Goal: Information Seeking & Learning: Learn about a topic

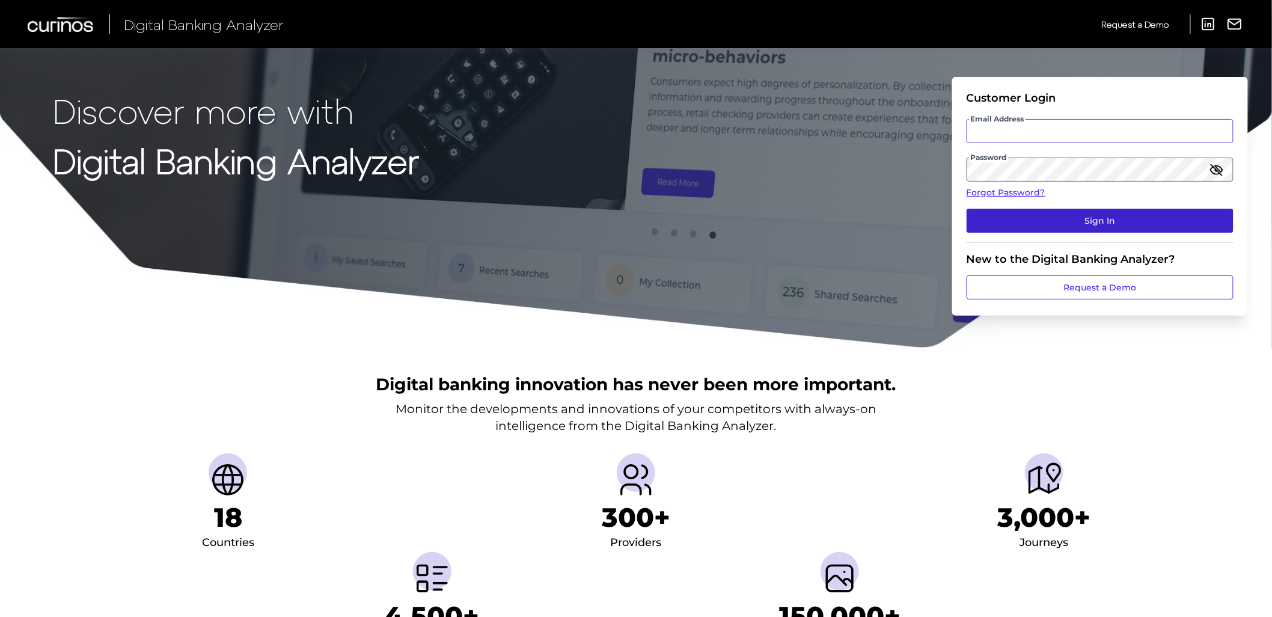
type input "[EMAIL_ADDRESS][DOMAIN_NAME]"
click at [1195, 221] on button "Sign In" at bounding box center [1100, 221] width 267 height 24
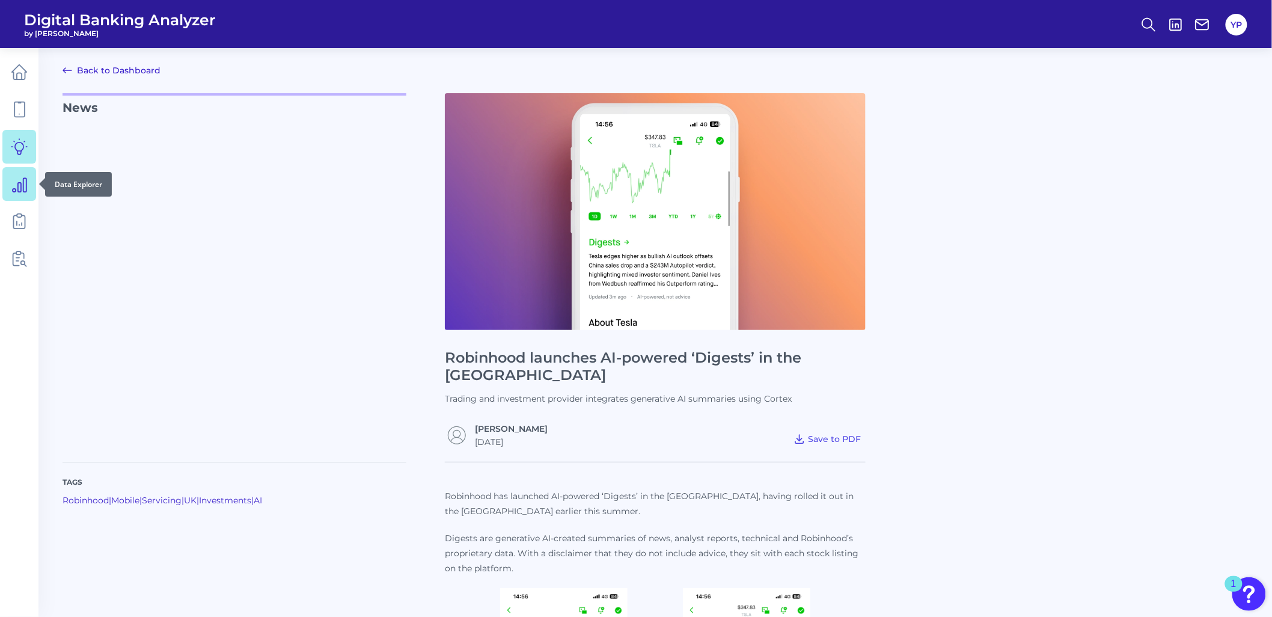
click at [19, 189] on icon at bounding box center [19, 184] width 17 height 17
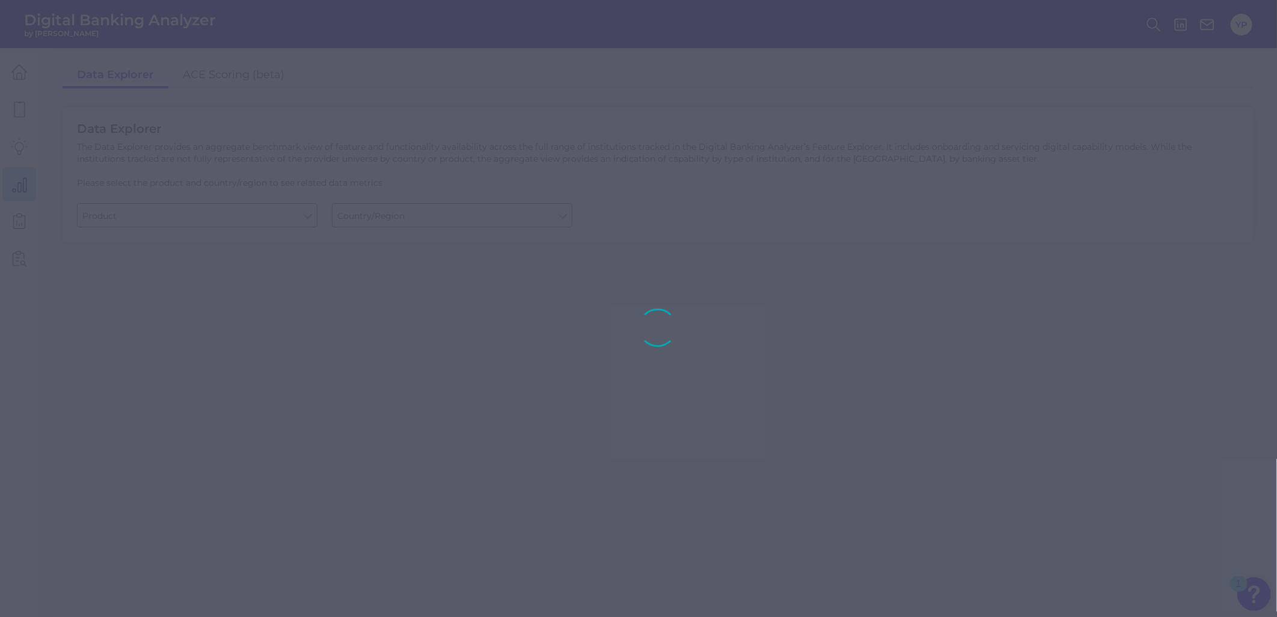
type input "Business Bank Account"
type input "United States"
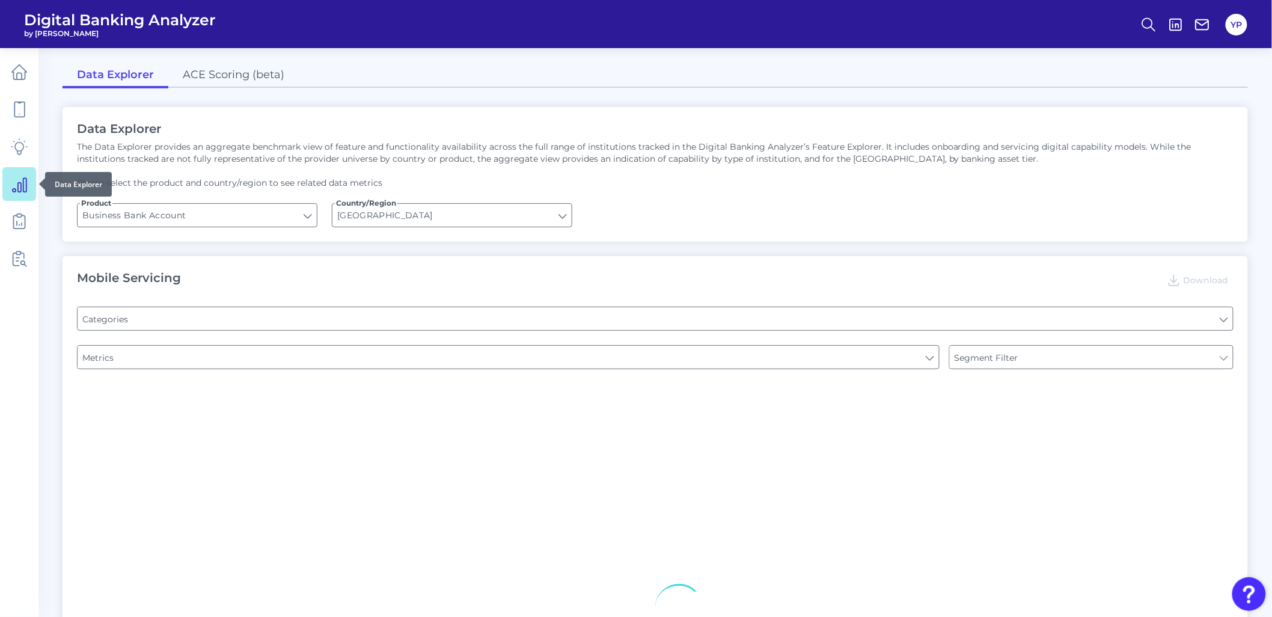
type input "Pre-login Features"
type input "Type of Institution"
type input "Channel"
type input "Type of Institution"
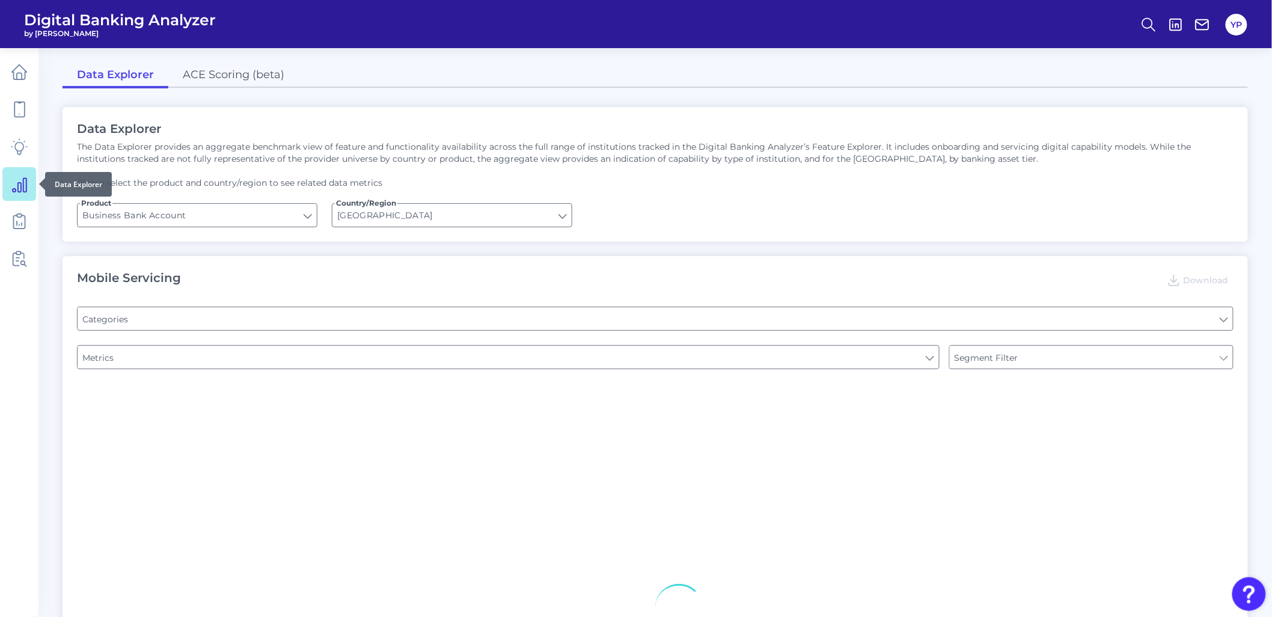
type input "Login"
type input "Upon opening the app are users immediately prompted to use Touch/Face ID to log…"
type input "Does it offer third-party single sign on?"
type input "Can you apply for the PRODUCT as a new to brand customer on ANY digital channel?"
click at [17, 209] on link at bounding box center [19, 221] width 34 height 34
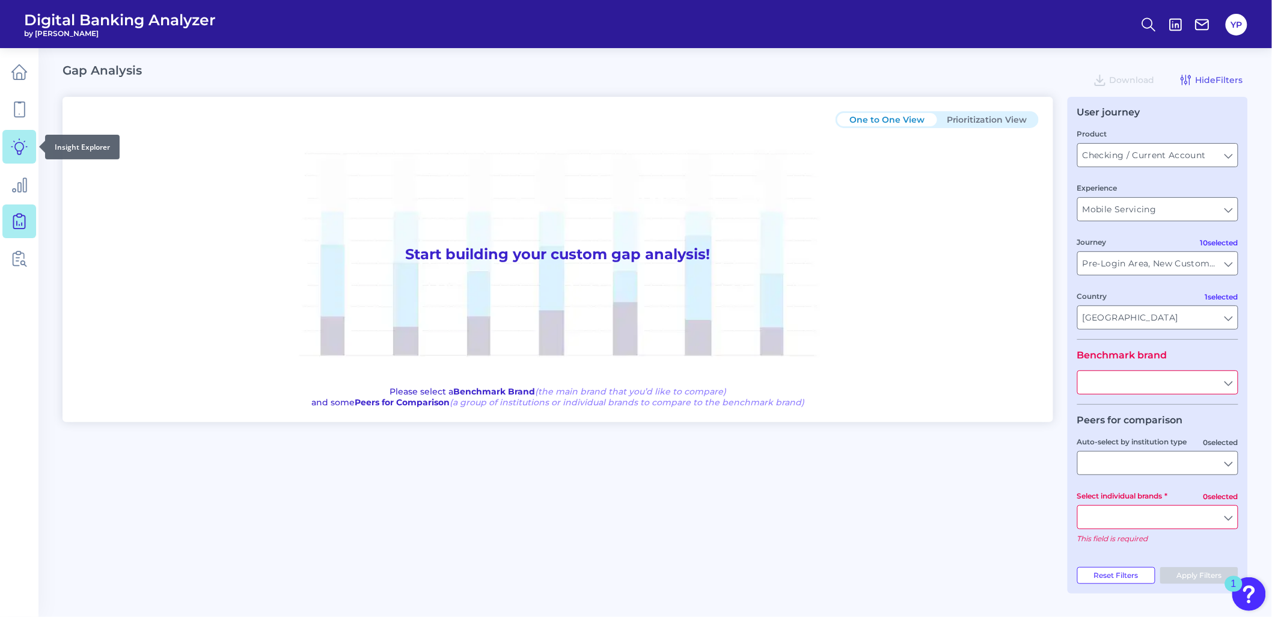
type input "All Journeys"
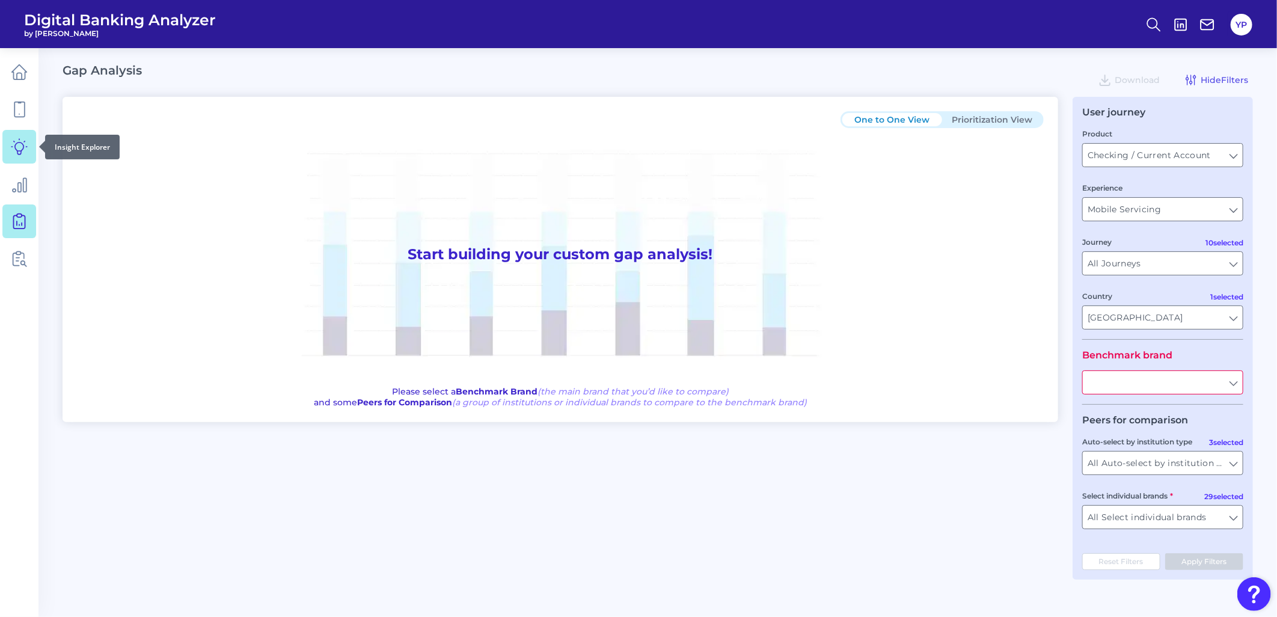
click at [15, 152] on icon at bounding box center [19, 146] width 17 height 17
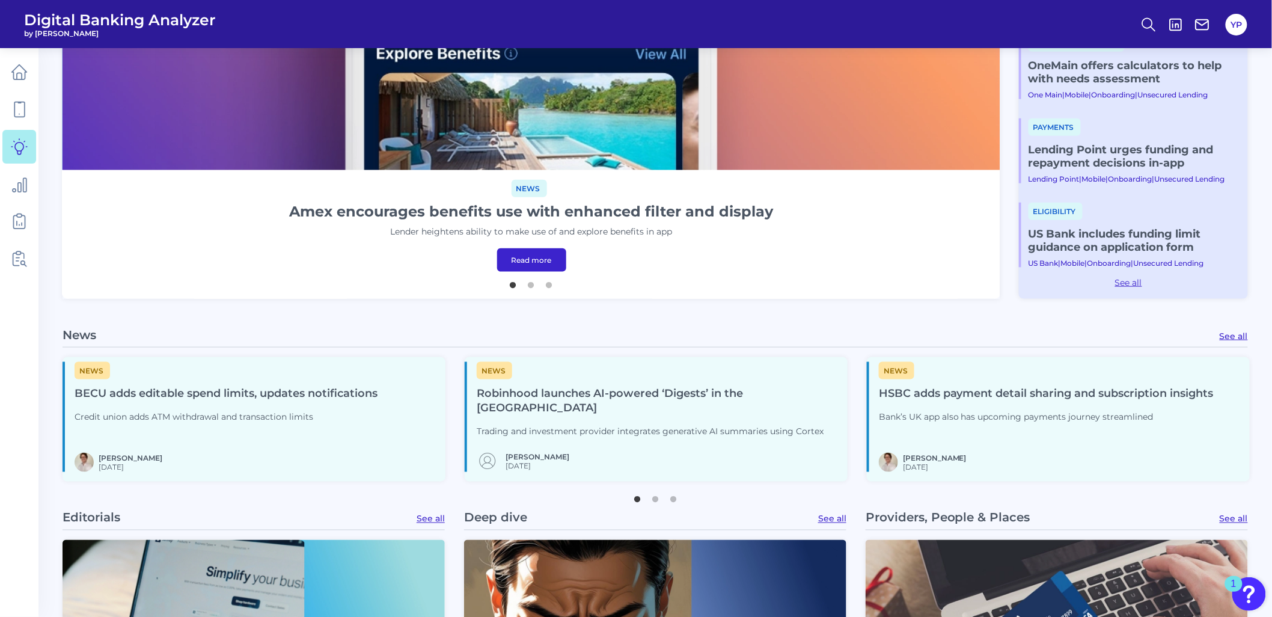
scroll to position [534, 0]
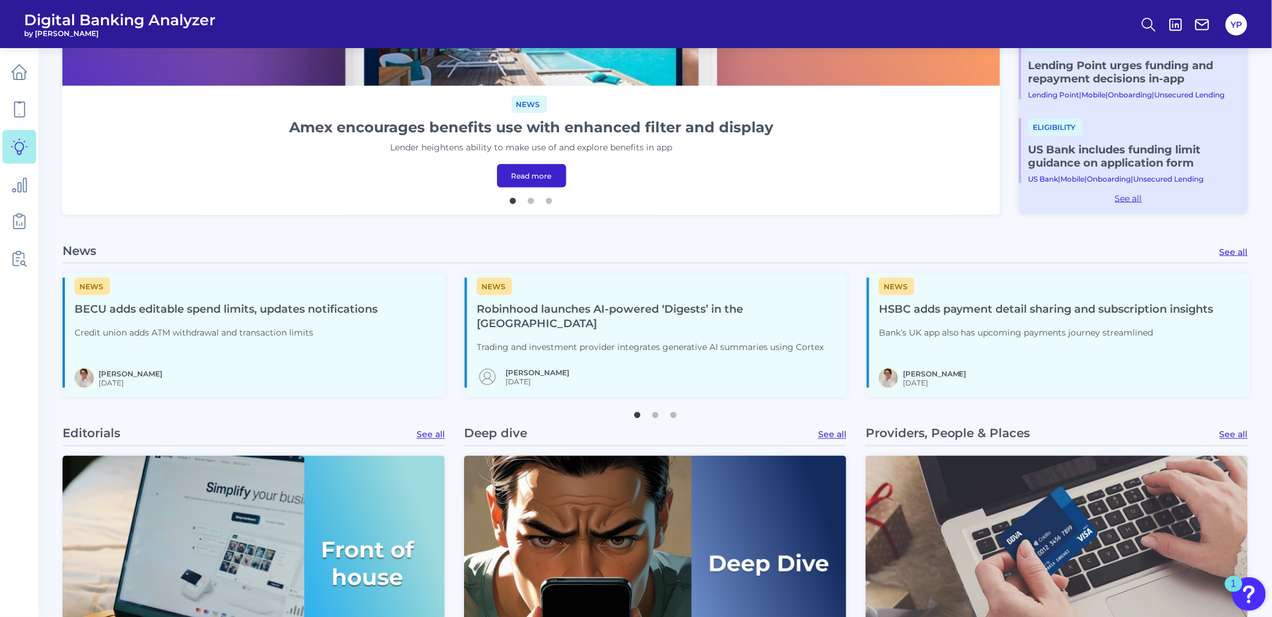
click at [1224, 250] on link "See all" at bounding box center [1234, 251] width 28 height 11
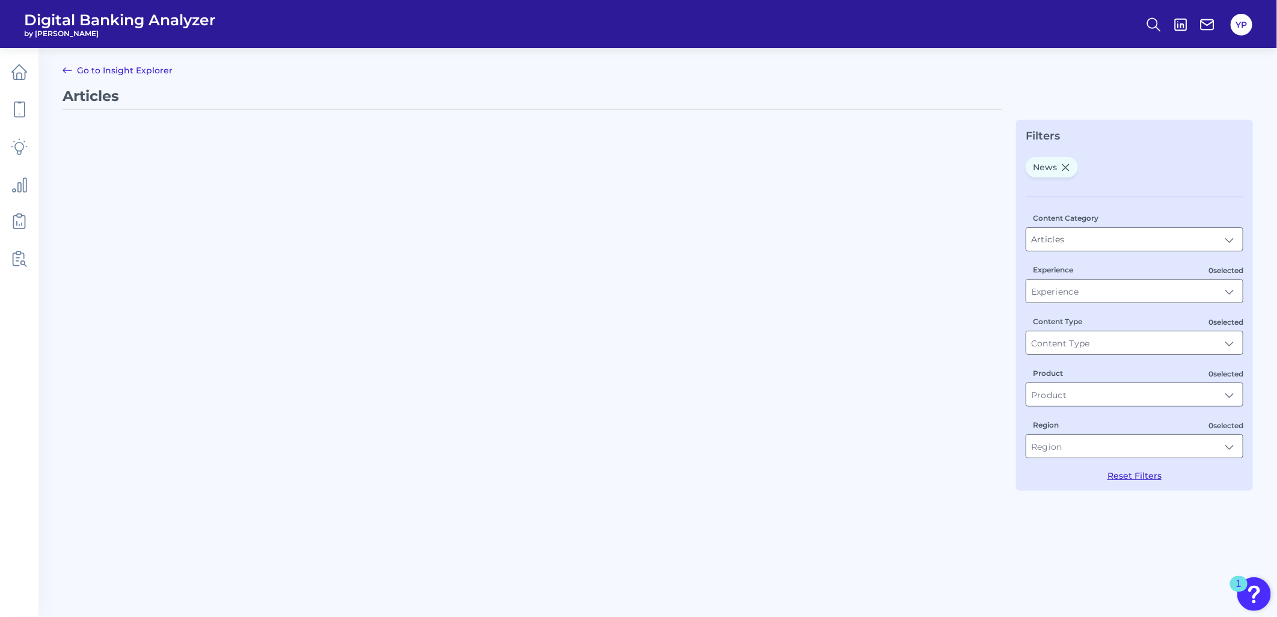
type input "News"
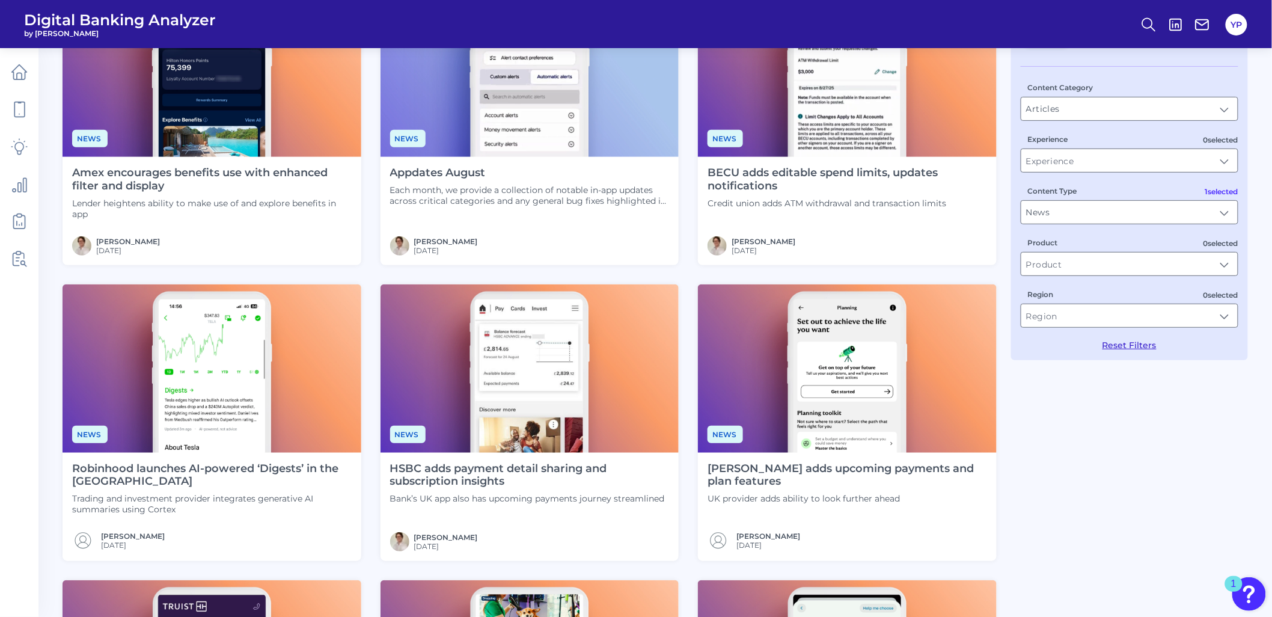
scroll to position [133, 0]
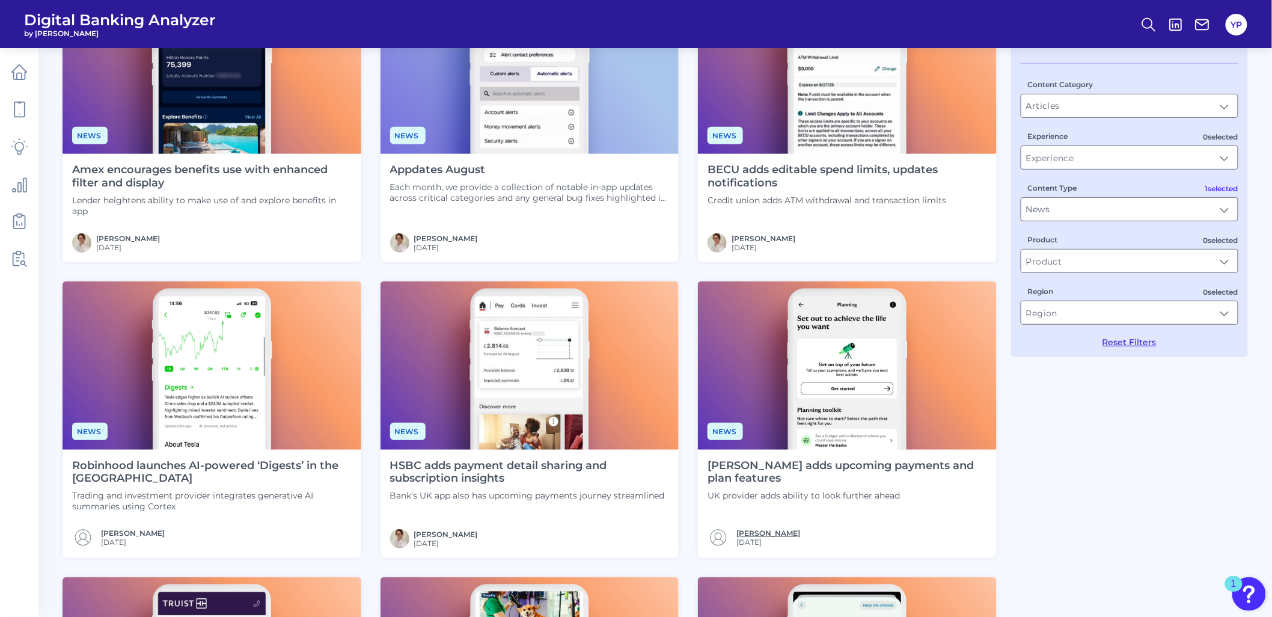
click at [773, 535] on link "Yafet Petros" at bounding box center [768, 532] width 64 height 9
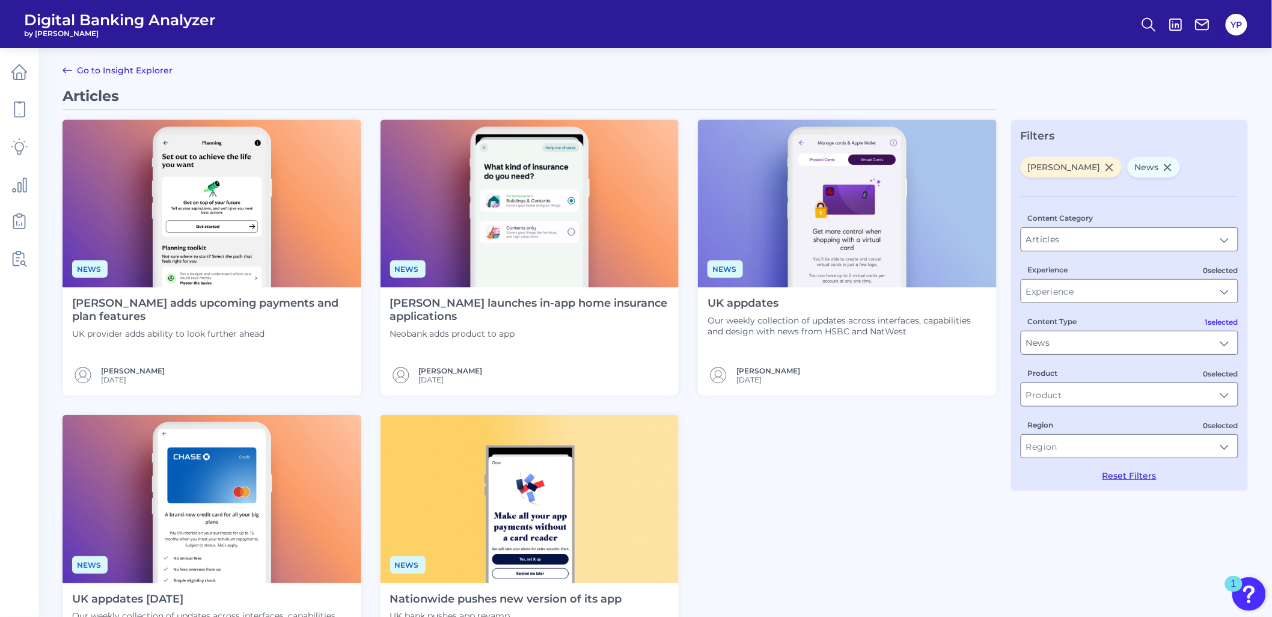
click at [265, 225] on img at bounding box center [212, 204] width 299 height 168
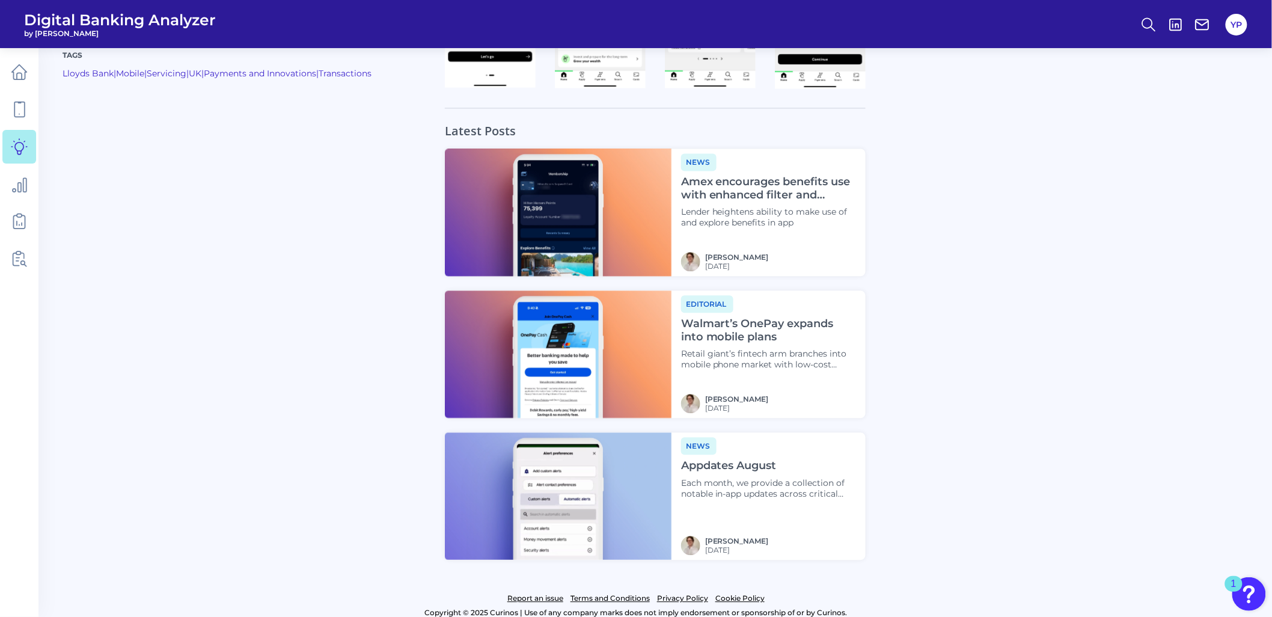
scroll to position [966, 0]
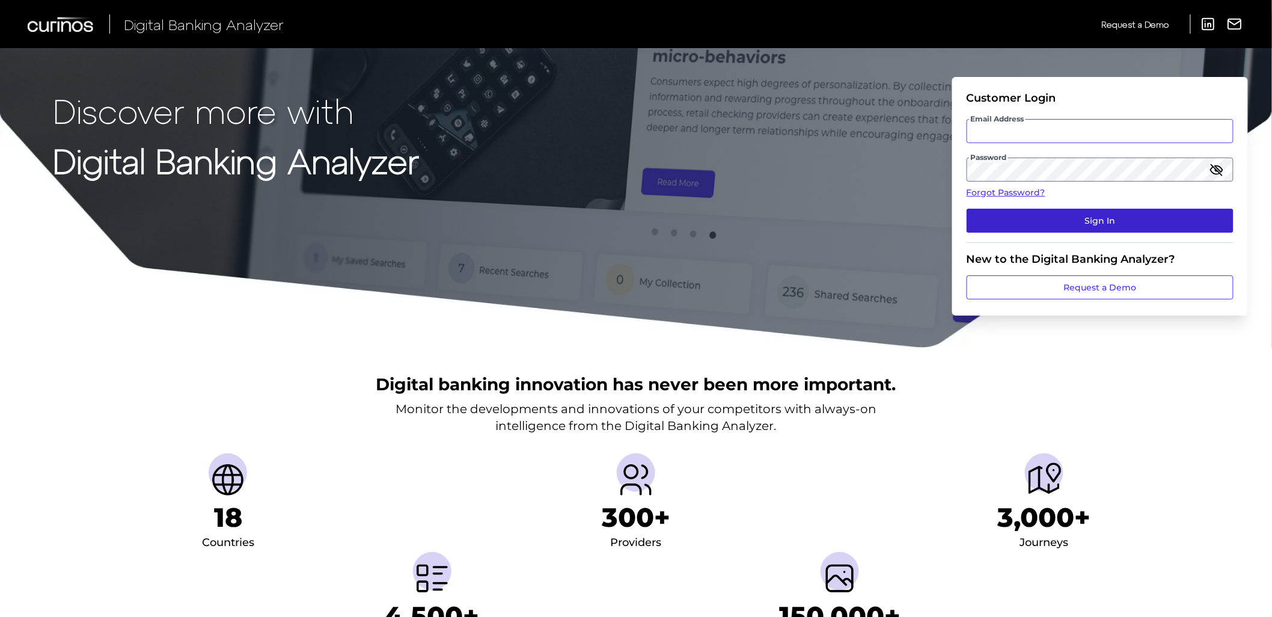
type input "[EMAIL_ADDRESS][DOMAIN_NAME]"
click at [1037, 218] on button "Sign In" at bounding box center [1100, 221] width 267 height 24
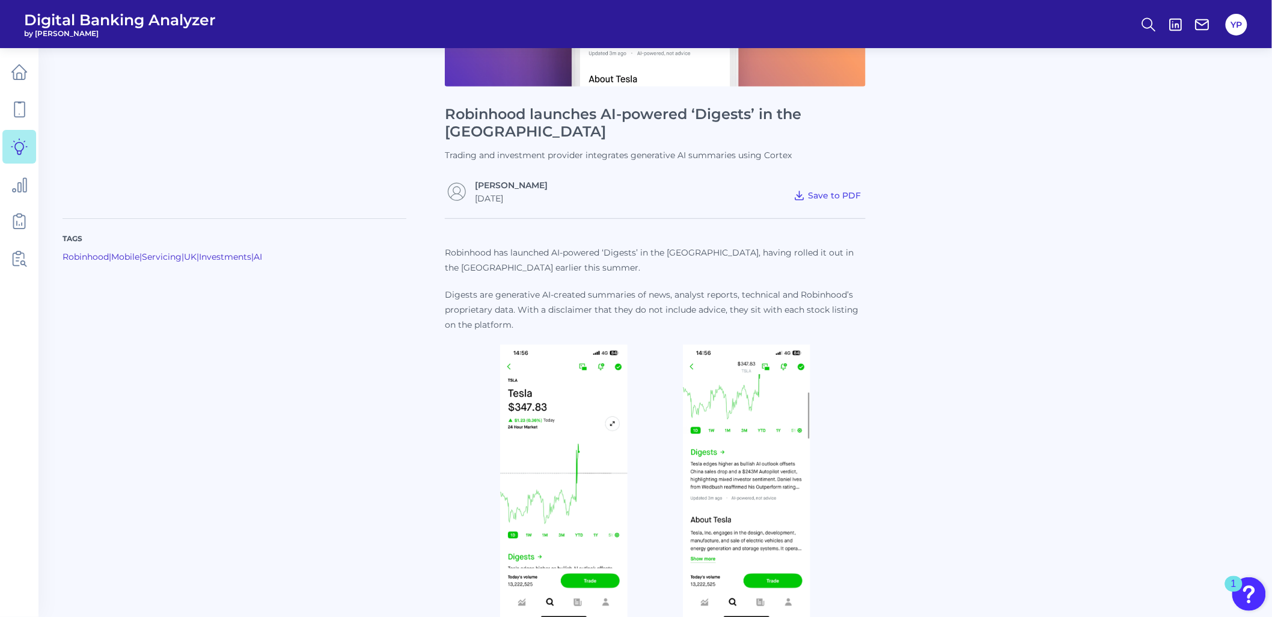
scroll to position [267, 0]
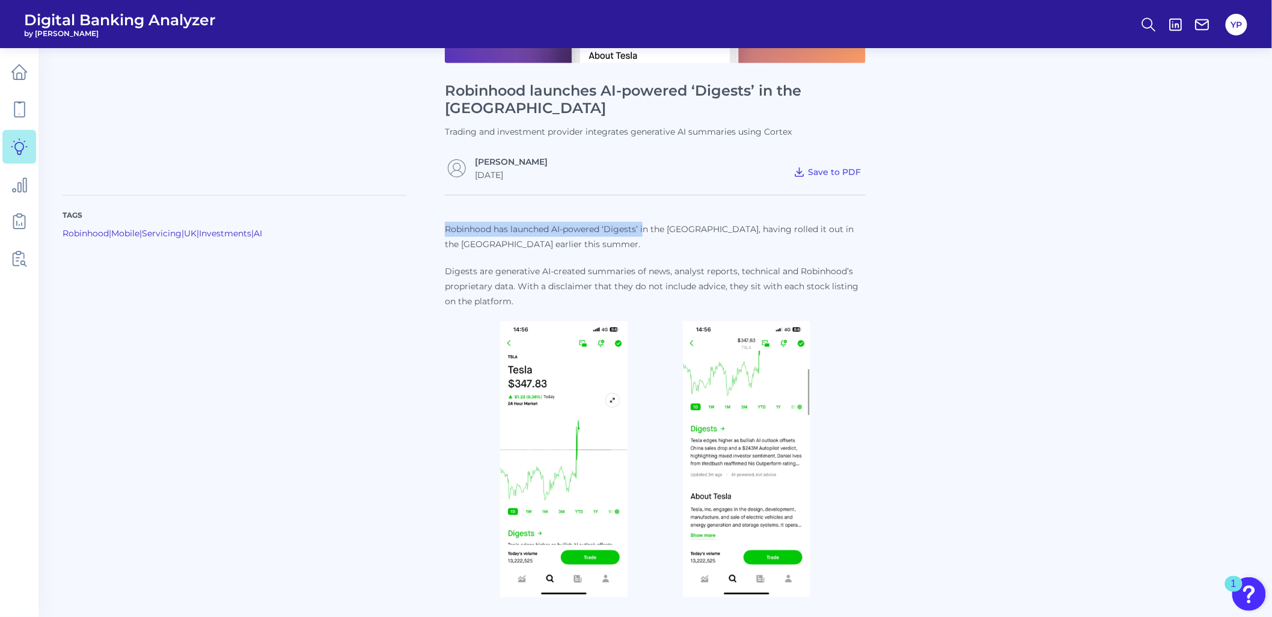
drag, startPoint x: 446, startPoint y: 210, endPoint x: 643, endPoint y: 212, distance: 197.2
click at [643, 222] on p "Robinhood has launched AI-powered ‘Digests’ in the [GEOGRAPHIC_DATA], having ro…" at bounding box center [655, 237] width 421 height 30
drag, startPoint x: 643, startPoint y: 212, endPoint x: 628, endPoint y: 212, distance: 15.6
copy p "Robinhood has launched AI-powered ‘Digests’ i"
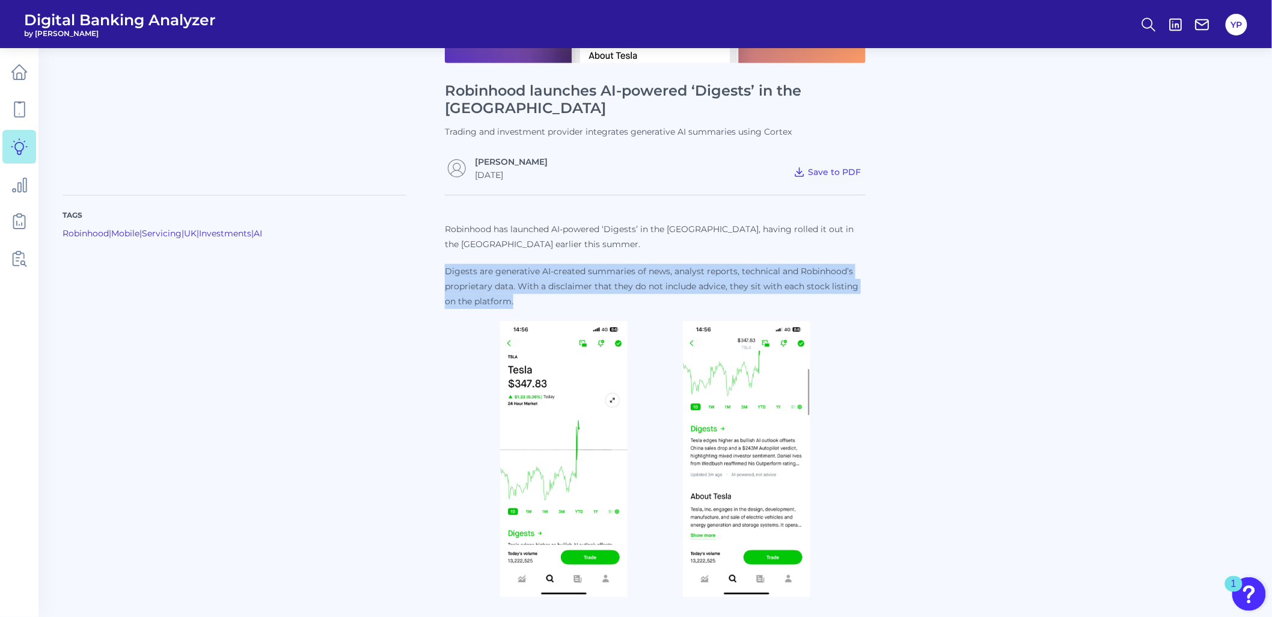
drag, startPoint x: 445, startPoint y: 251, endPoint x: 514, endPoint y: 280, distance: 74.7
click at [514, 280] on p "Digests are generative AI-created summaries of news, analyst reports, technical…" at bounding box center [655, 286] width 421 height 45
drag, startPoint x: 514, startPoint y: 280, endPoint x: 500, endPoint y: 274, distance: 15.1
copy p "Digests are generative AI-created summaries of news, analyst reports, technical…"
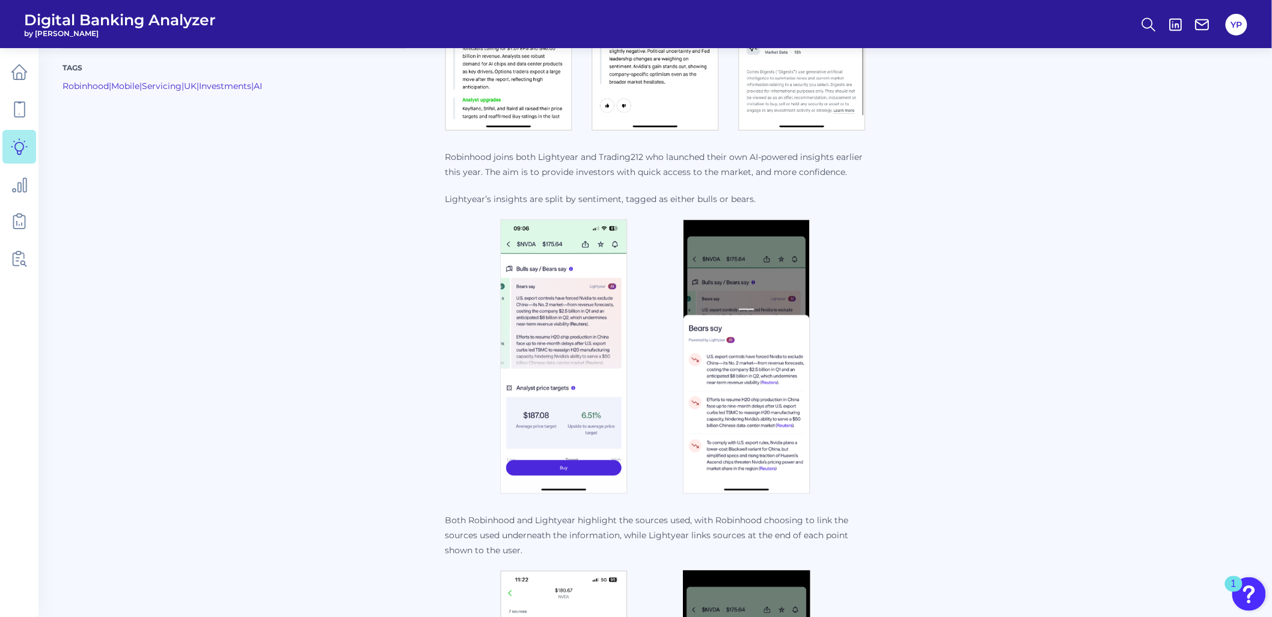
scroll to position [1202, 0]
